Goal: Information Seeking & Learning: Understand process/instructions

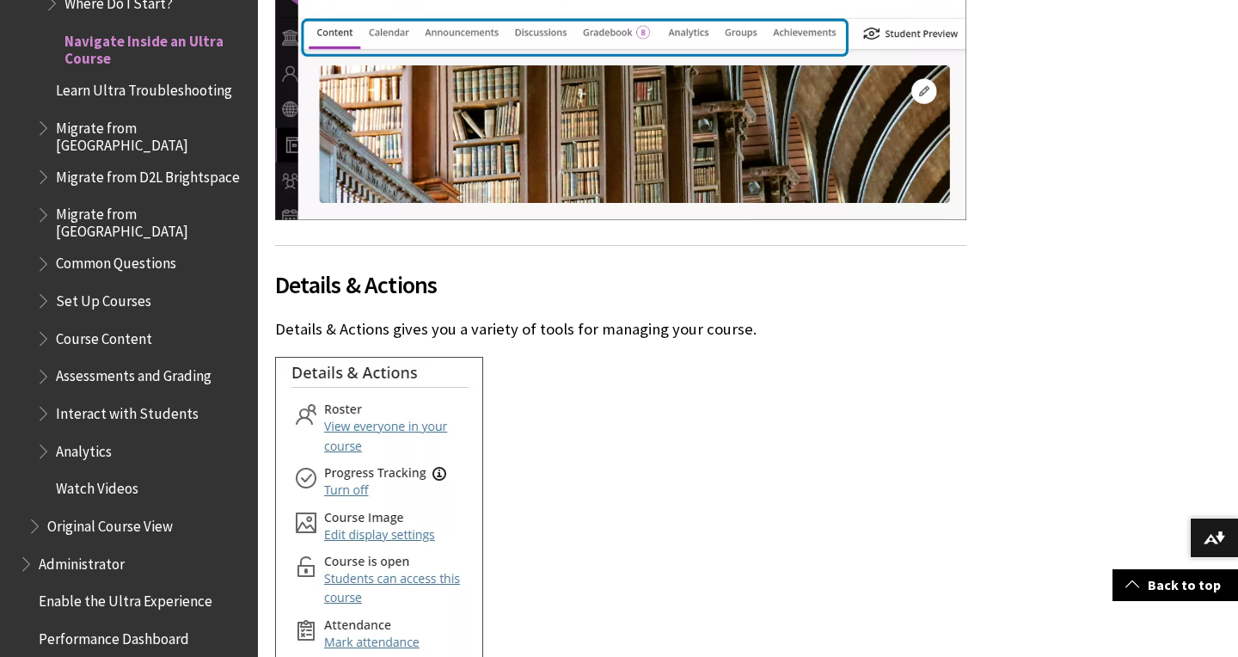
scroll to position [2907, 0]
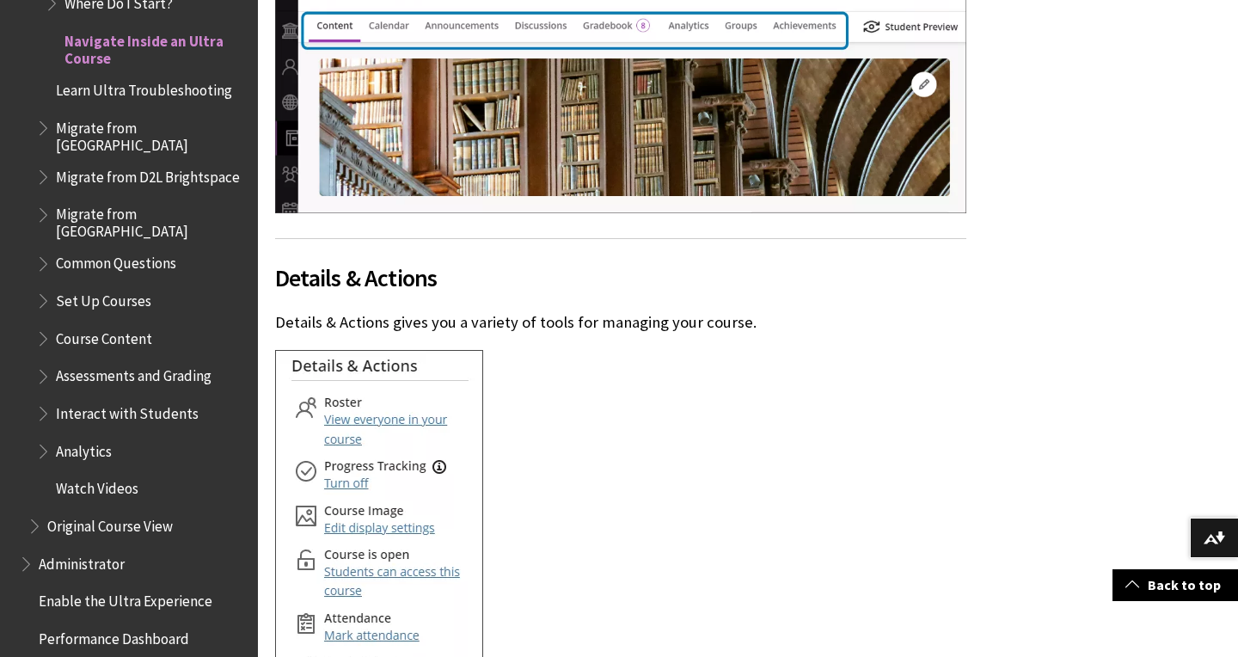
click at [403, 521] on img at bounding box center [379, 617] width 208 height 535
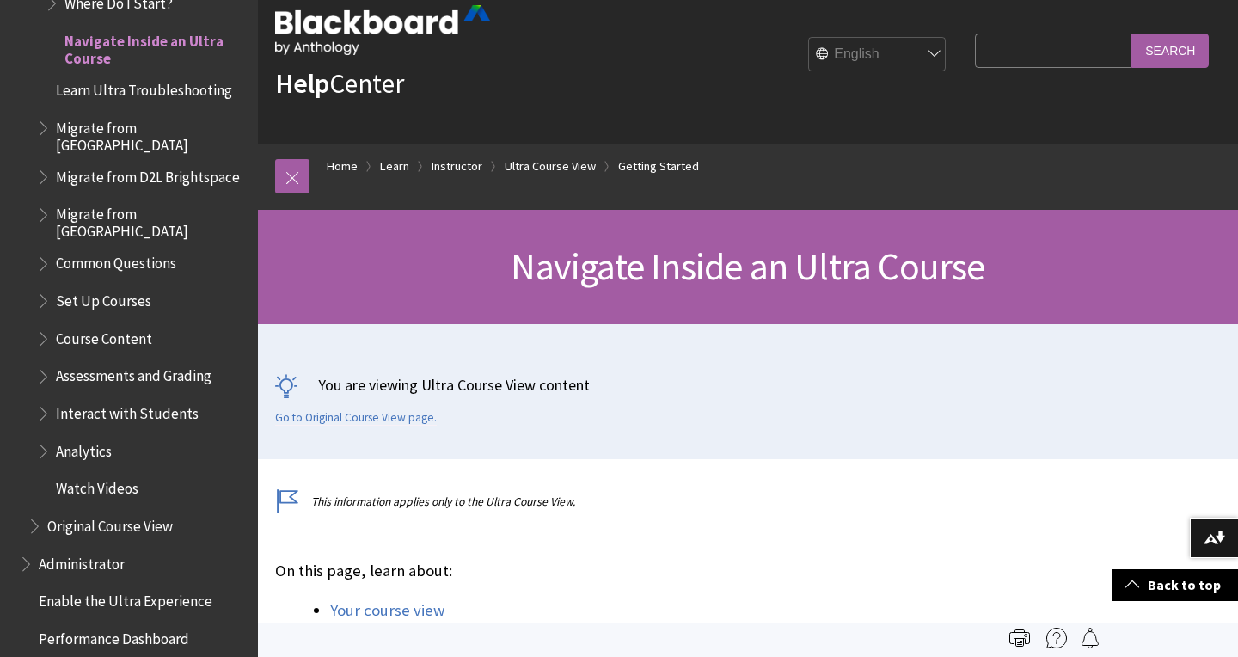
scroll to position [0, 0]
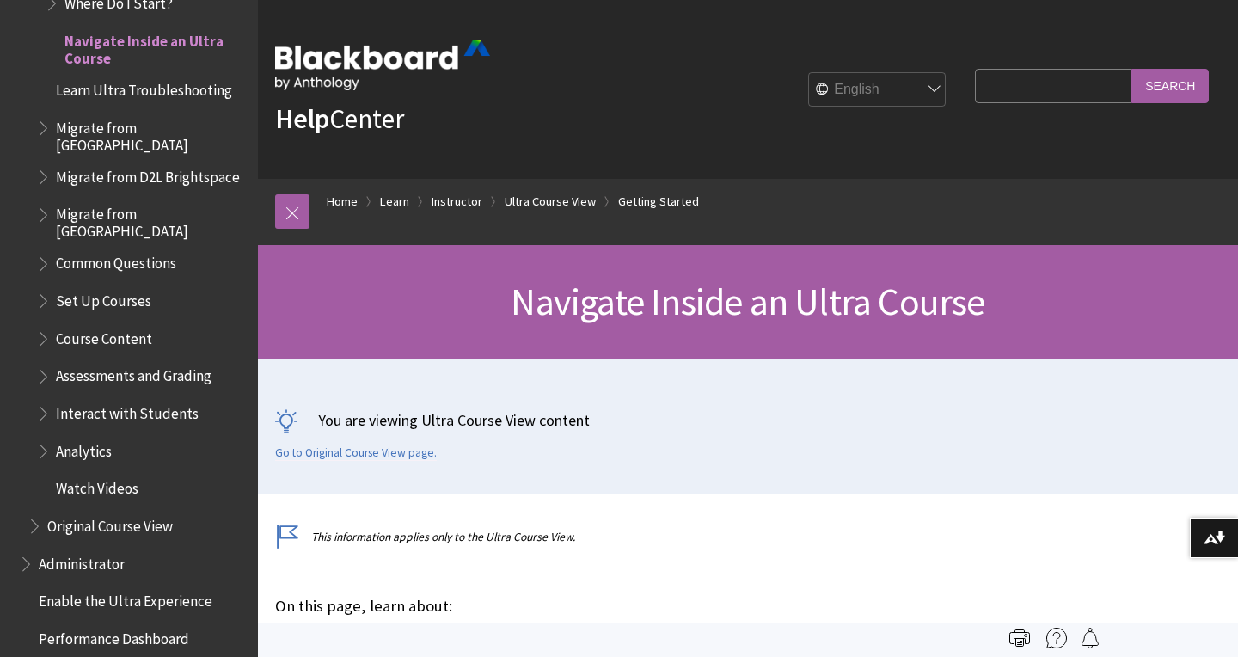
click at [95, 106] on ul "Getting Started Where Do I Start? Navigate Inside an Ultra Course Learn Ultra T…" at bounding box center [138, 228] width 220 height 552
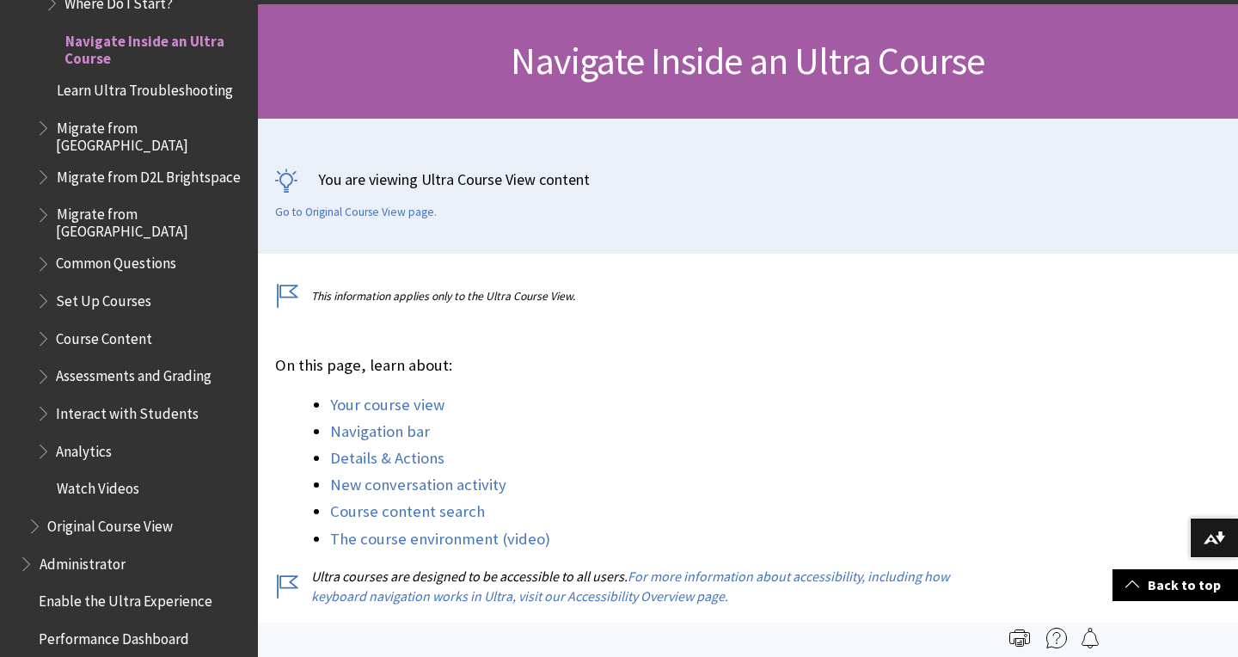
scroll to position [220, 0]
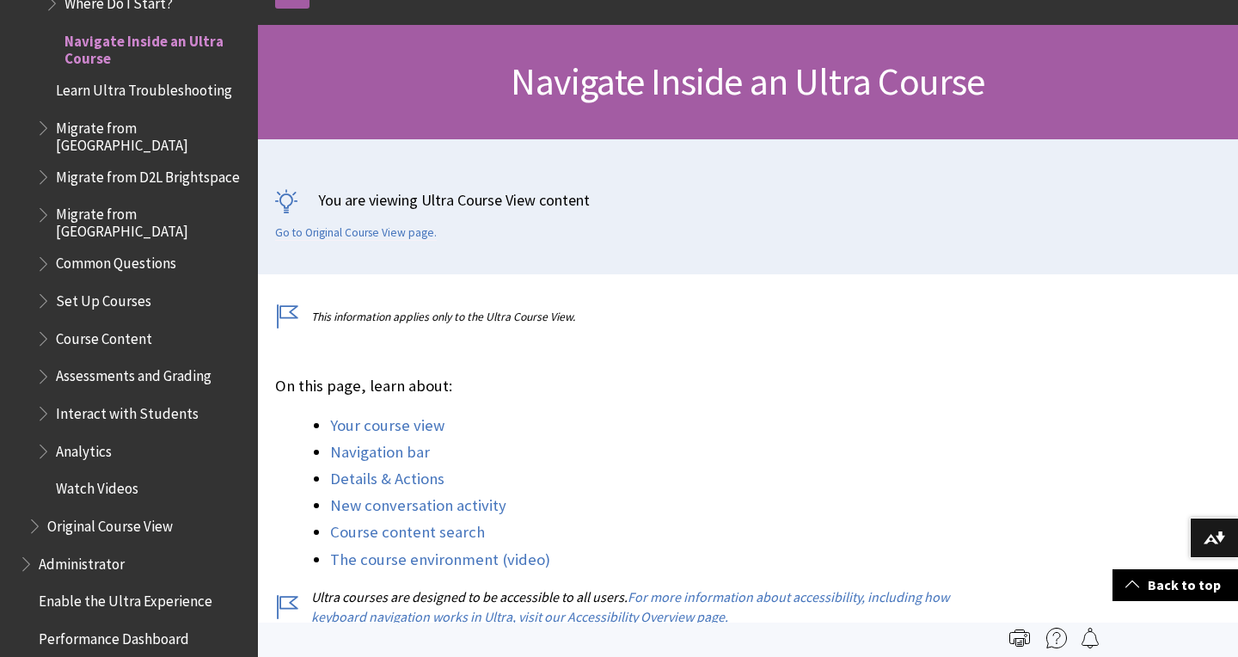
click at [398, 427] on link "Your course view" at bounding box center [387, 425] width 114 height 21
